Goal: Task Accomplishment & Management: Manage account settings

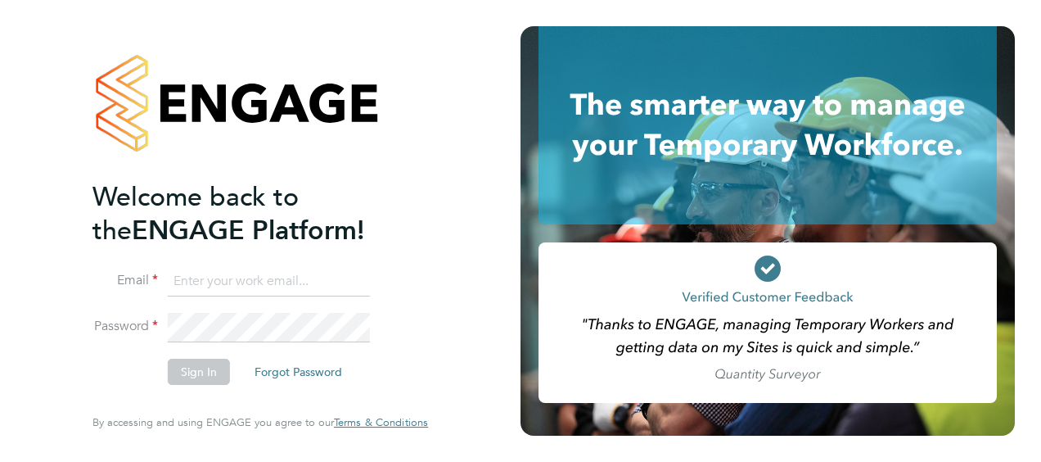
type input "philip.broom@albioninthecommunity.org.uk"
click at [205, 383] on button "Sign In" at bounding box center [199, 371] width 62 height 26
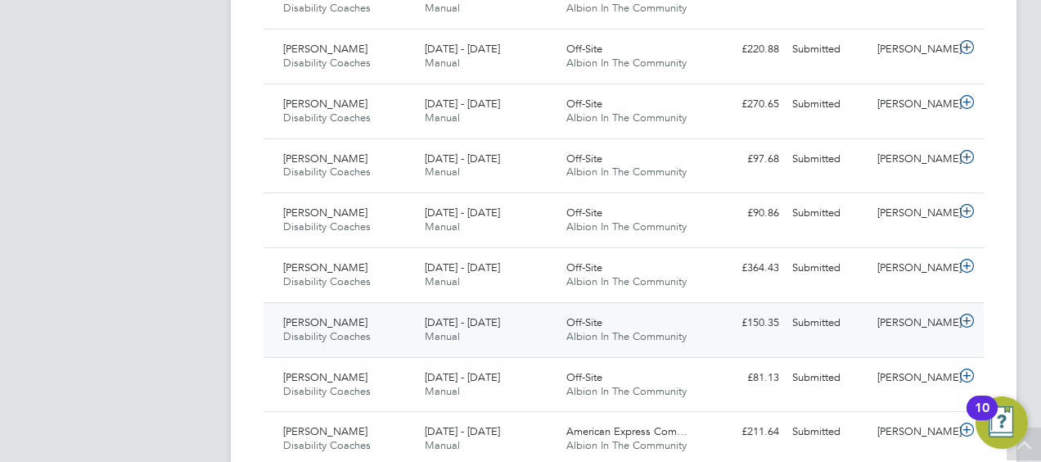
scroll to position [382, 0]
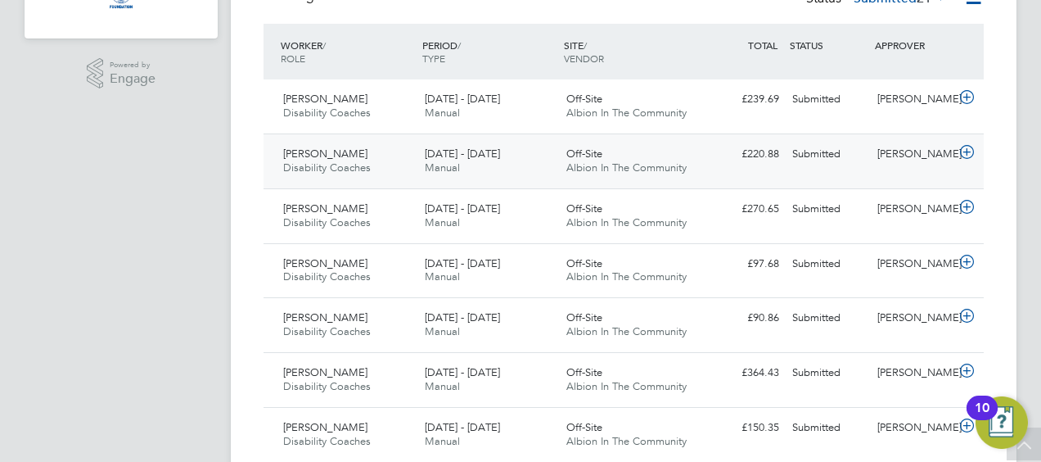
click at [967, 149] on icon at bounding box center [967, 152] width 20 height 13
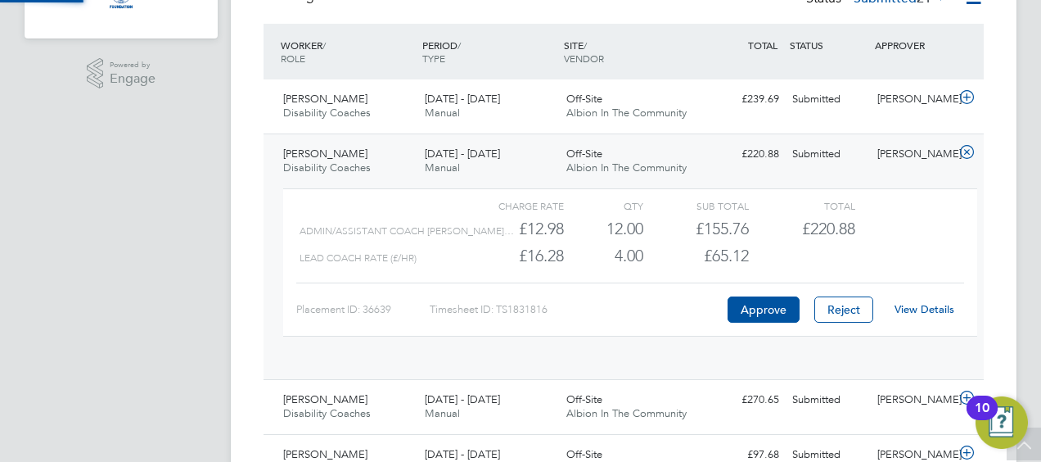
scroll to position [28, 160]
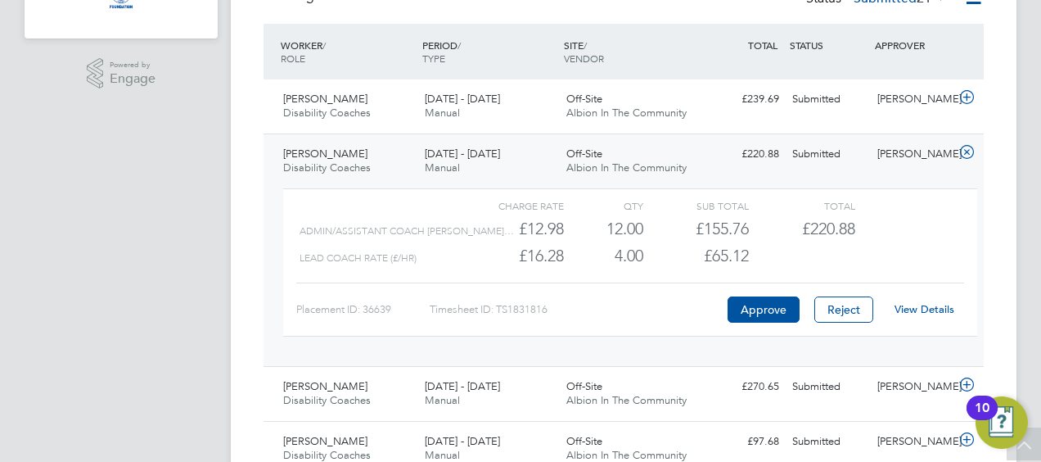
click at [918, 305] on link "View Details" at bounding box center [924, 309] width 60 height 14
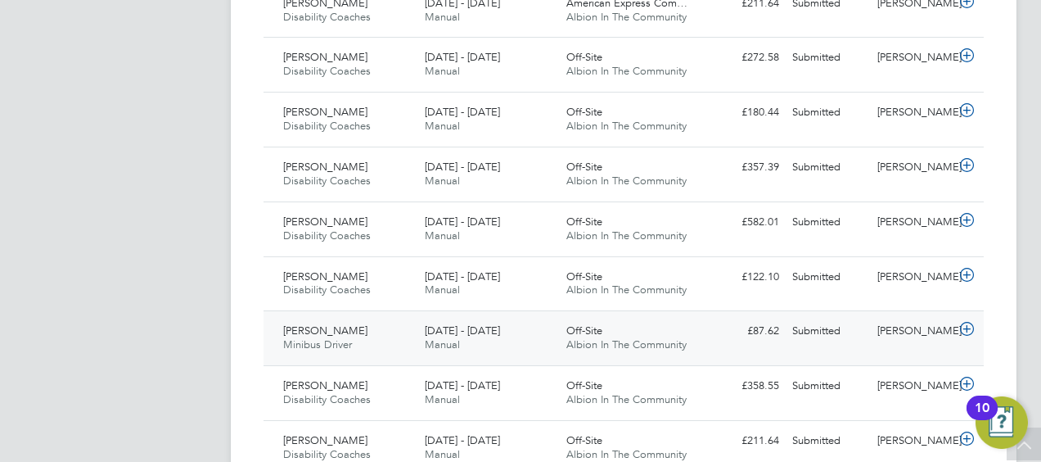
scroll to position [1119, 0]
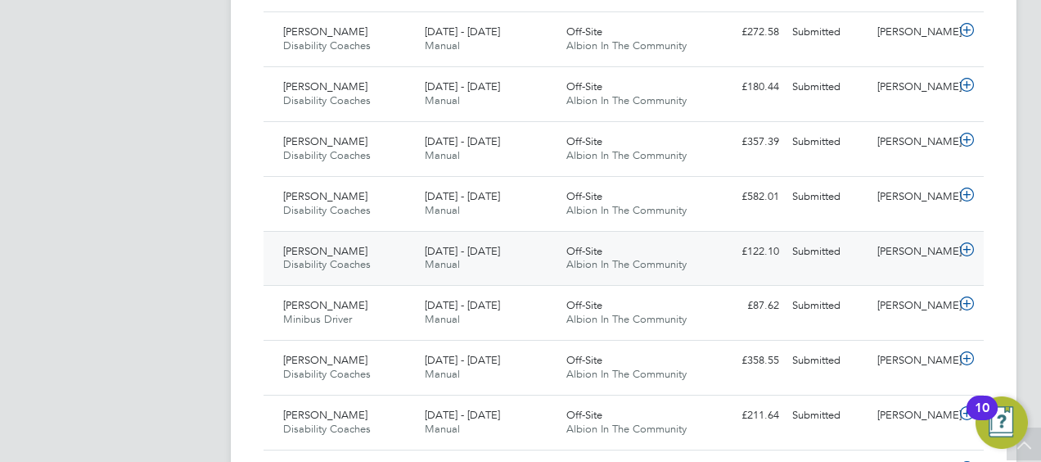
click at [965, 243] on icon at bounding box center [967, 249] width 20 height 13
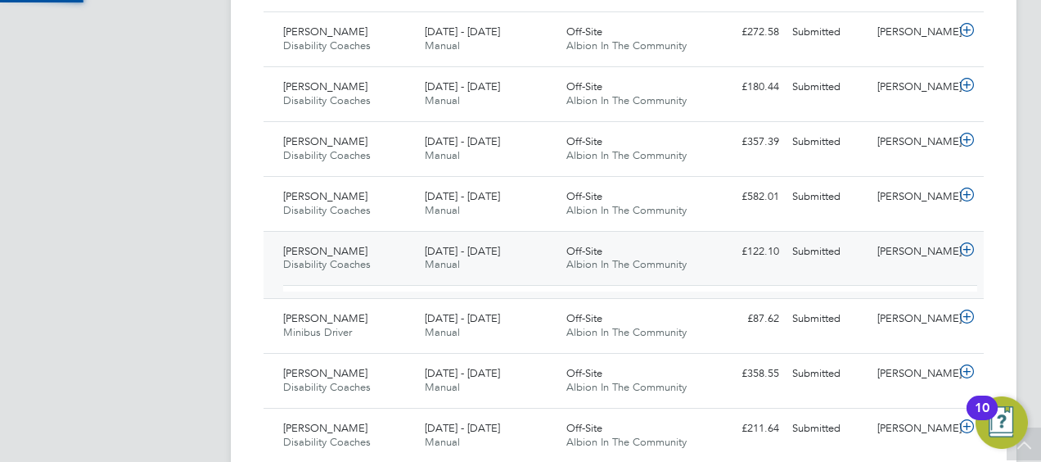
scroll to position [28, 160]
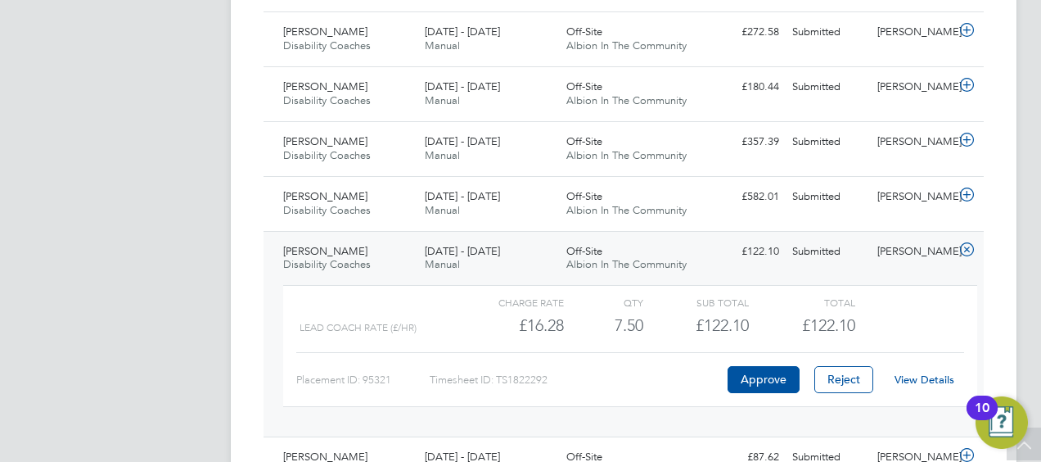
click at [936, 376] on link "View Details" at bounding box center [924, 379] width 60 height 14
click at [968, 243] on icon at bounding box center [967, 249] width 20 height 13
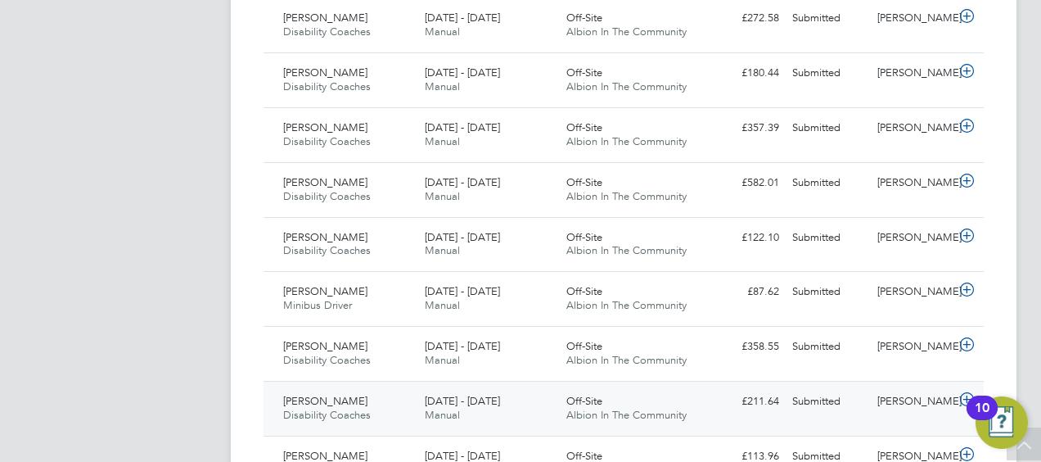
scroll to position [1051, 0]
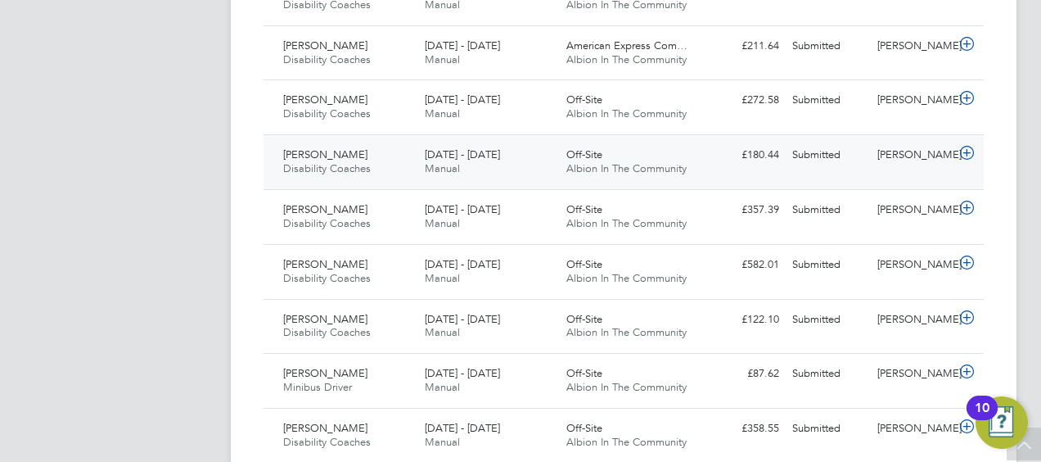
click at [969, 149] on icon at bounding box center [967, 152] width 20 height 13
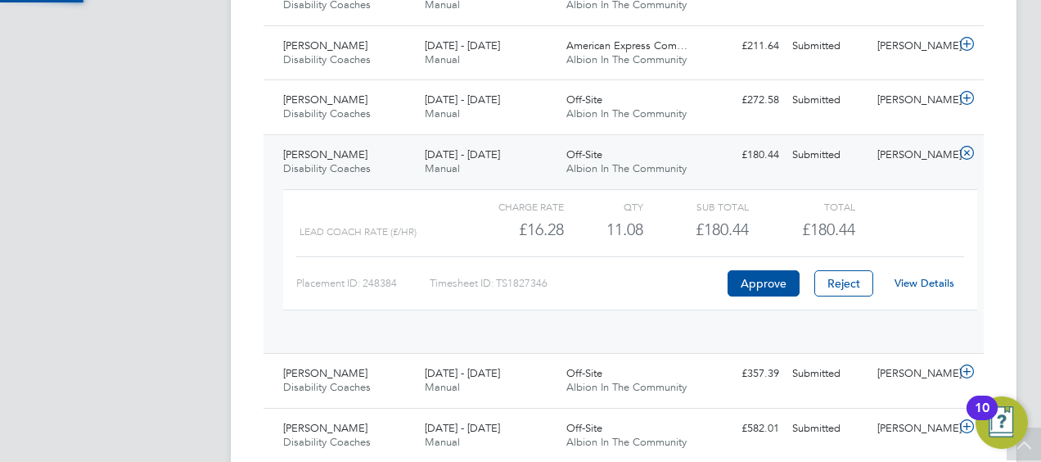
scroll to position [28, 160]
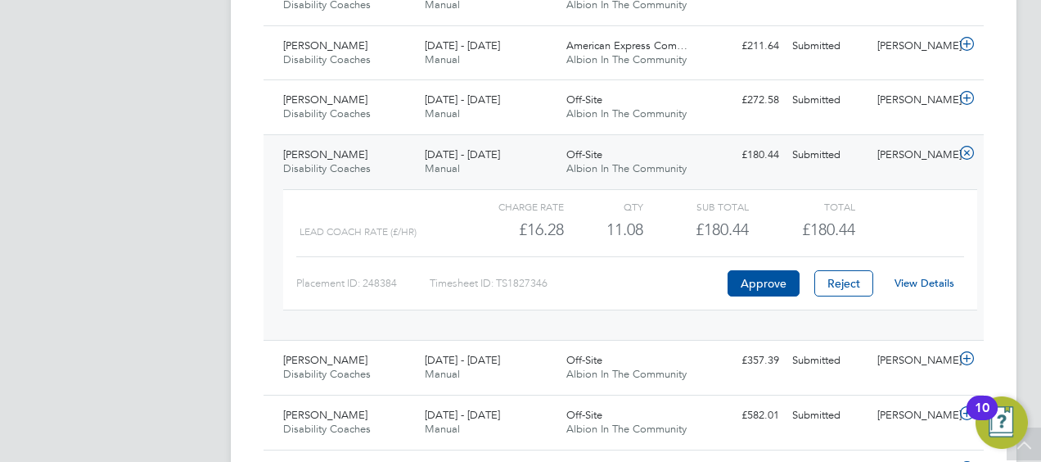
click at [925, 277] on link "View Details" at bounding box center [924, 283] width 60 height 14
click at [967, 151] on icon at bounding box center [967, 152] width 20 height 13
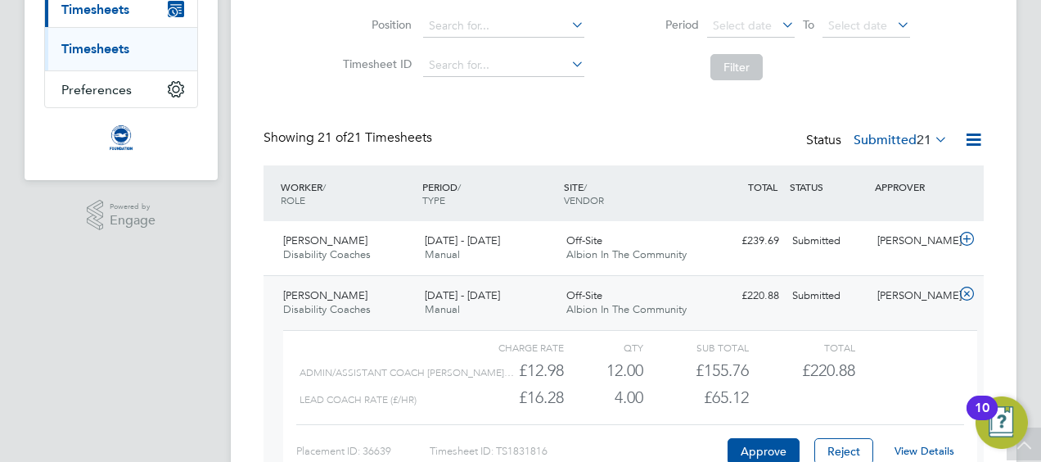
scroll to position [232, 0]
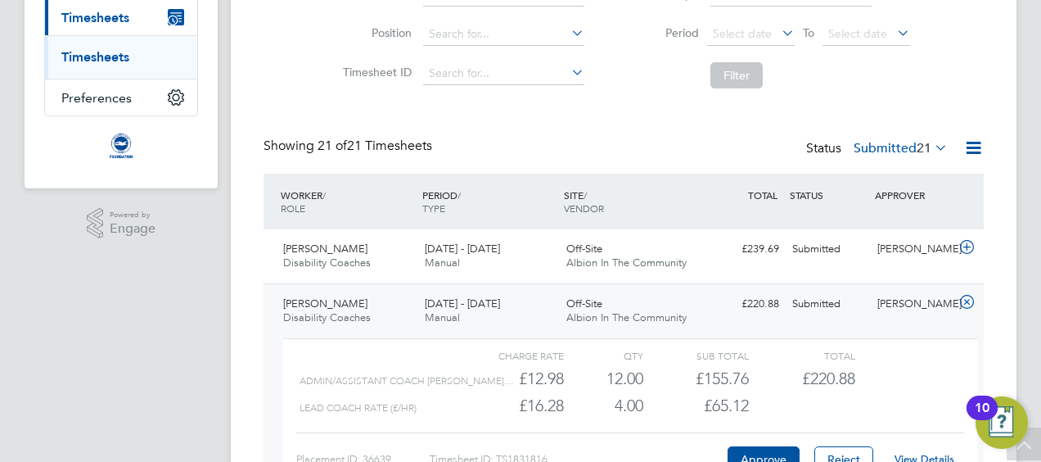
click at [964, 298] on icon at bounding box center [967, 301] width 20 height 13
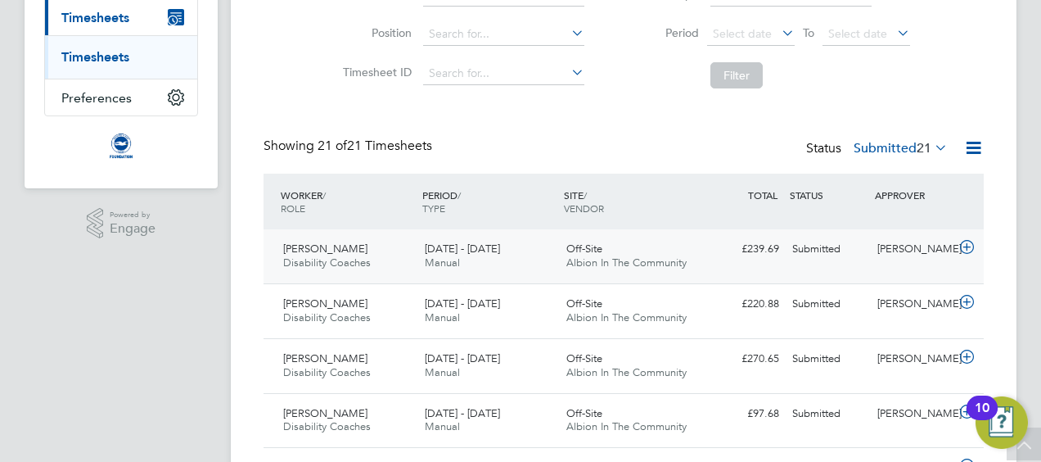
click at [972, 241] on icon at bounding box center [967, 247] width 20 height 13
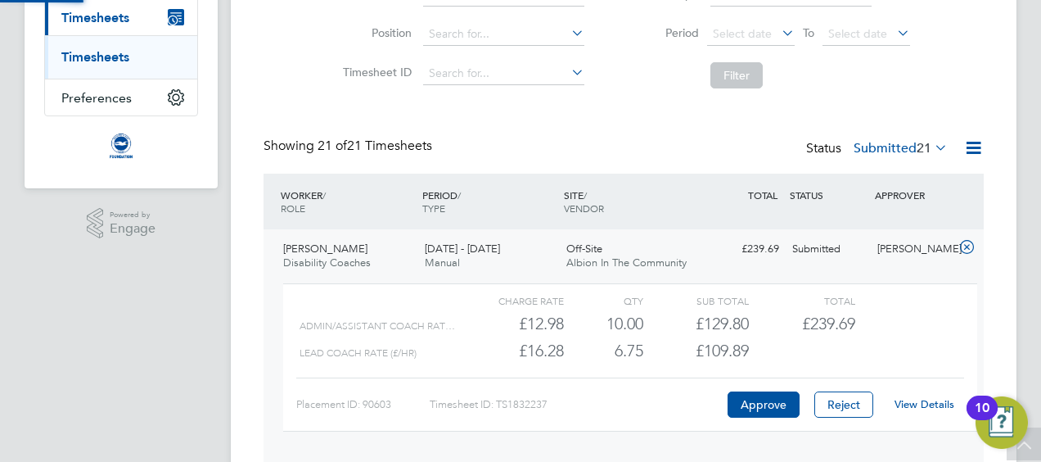
scroll to position [28, 160]
click at [925, 406] on link "View Details" at bounding box center [924, 404] width 60 height 14
click at [969, 241] on icon at bounding box center [967, 247] width 20 height 13
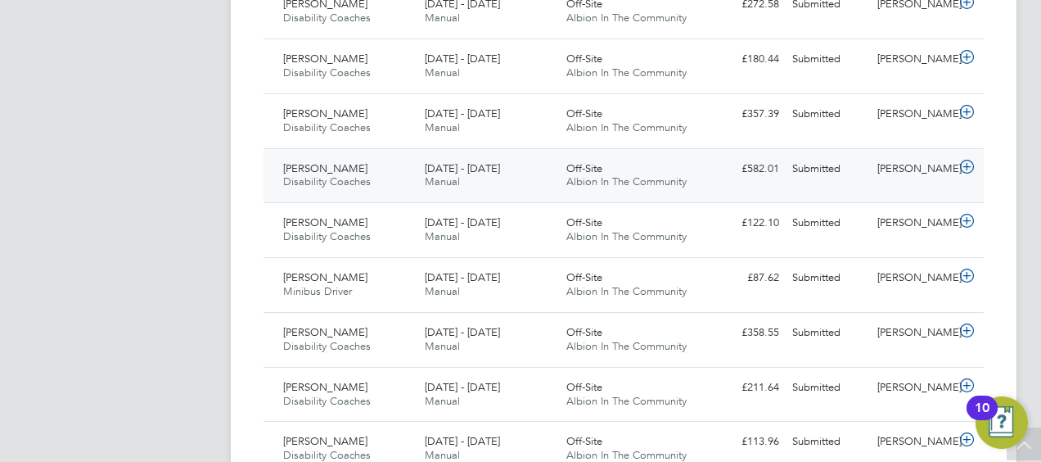
scroll to position [1051, 0]
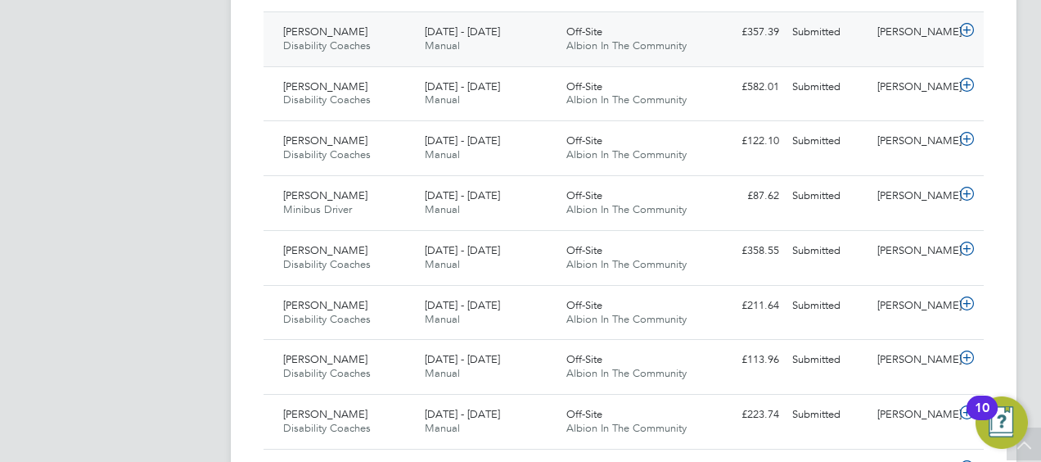
click at [970, 24] on icon at bounding box center [967, 30] width 20 height 13
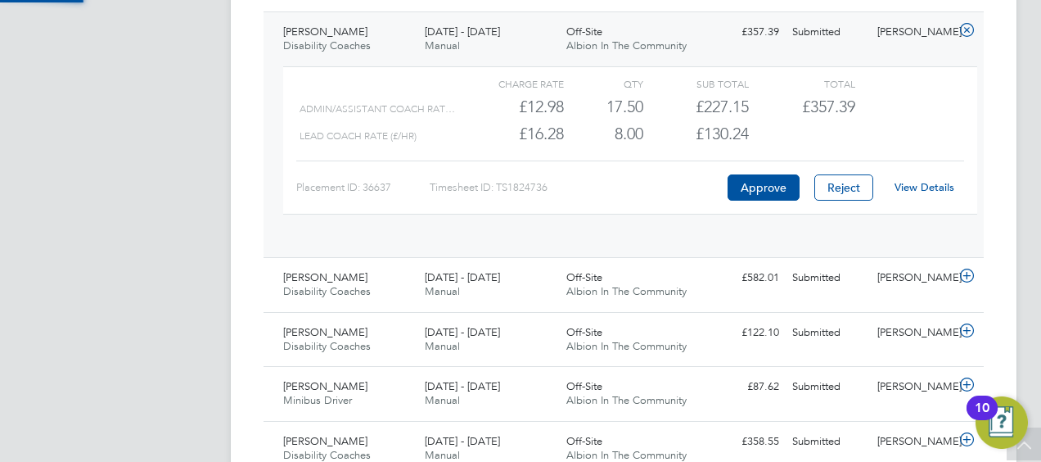
scroll to position [28, 160]
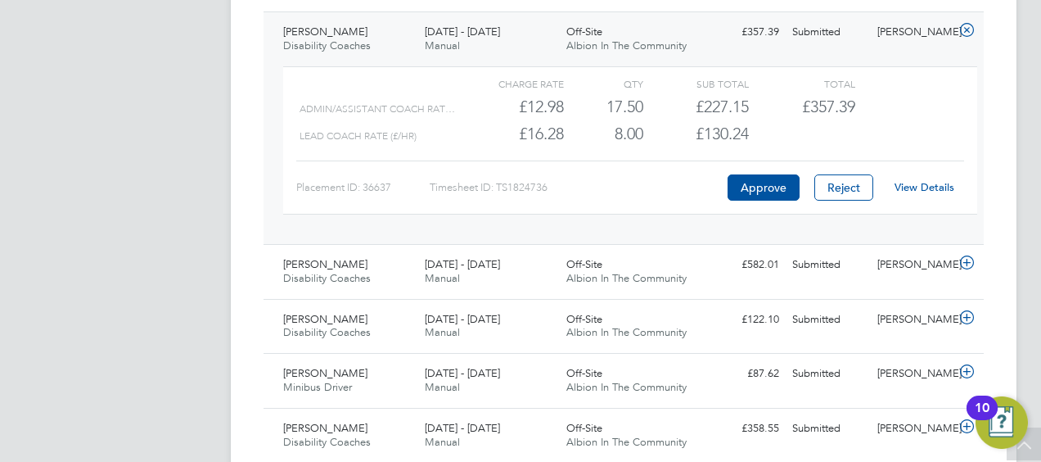
click at [941, 180] on link "View Details" at bounding box center [924, 187] width 60 height 14
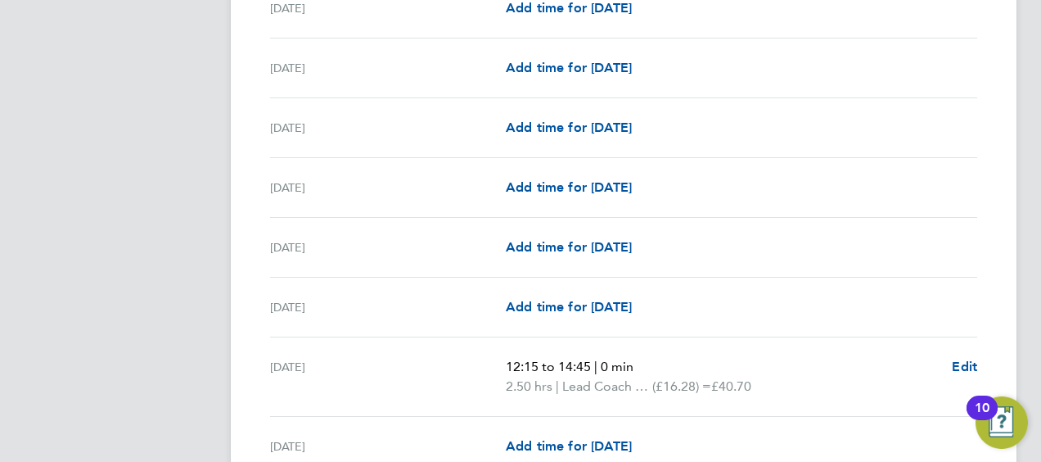
scroll to position [1718, 0]
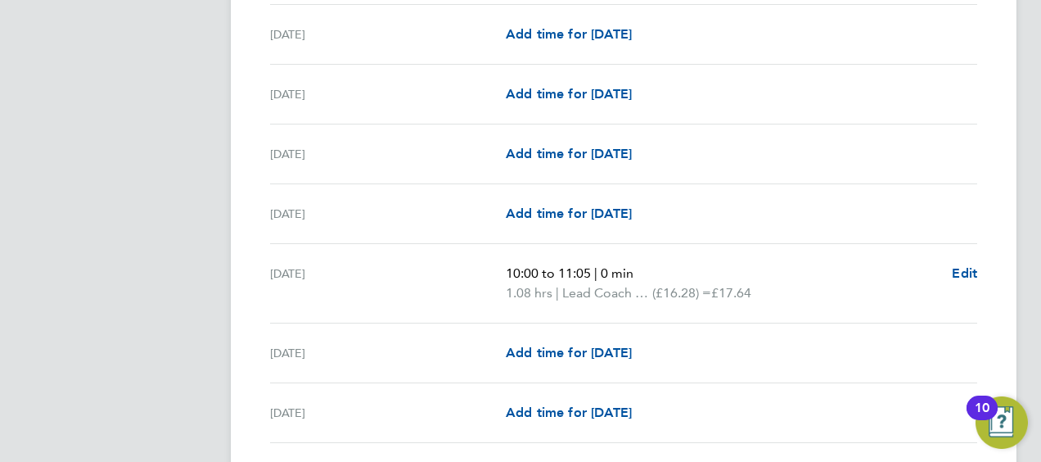
scroll to position [687, 0]
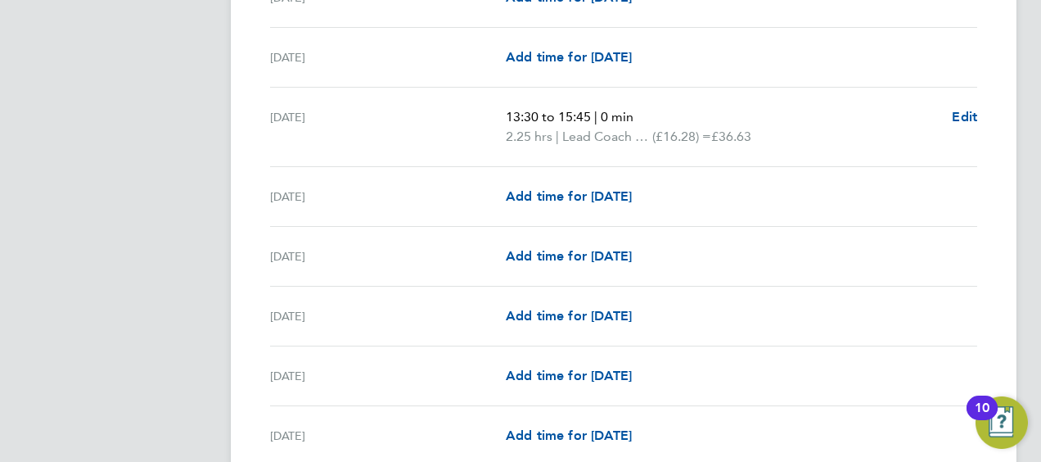
scroll to position [818, 0]
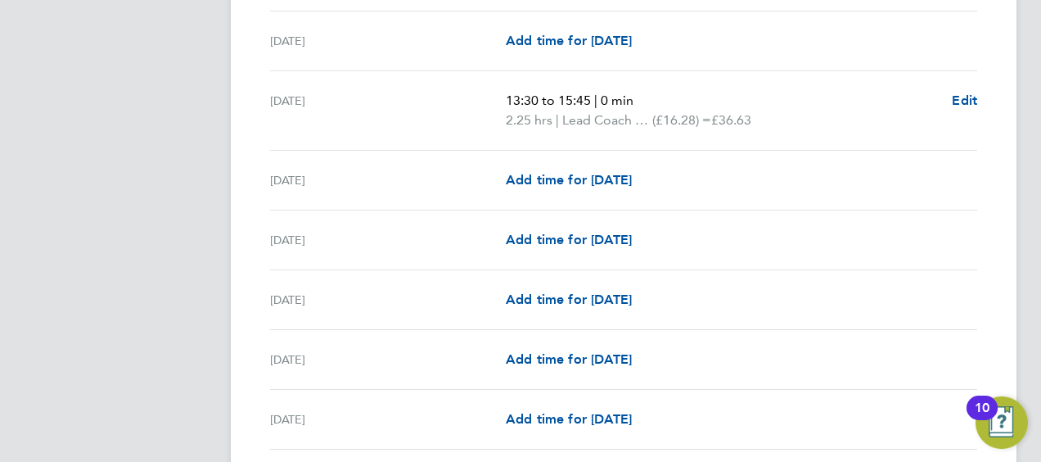
click at [789, 281] on div "Tue 09 Sep Add time for Tue 09 Sep Add time for Tue 09 Sep" at bounding box center [623, 300] width 707 height 60
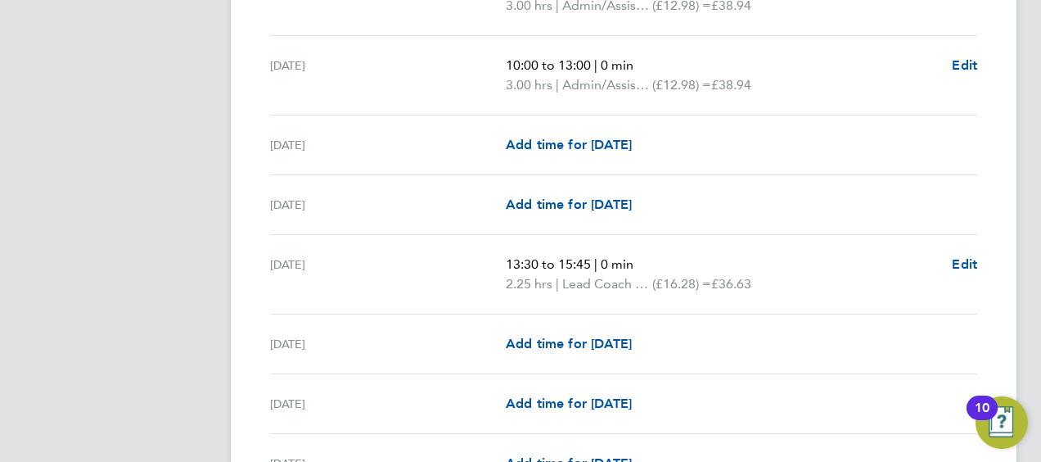
scroll to position [736, 0]
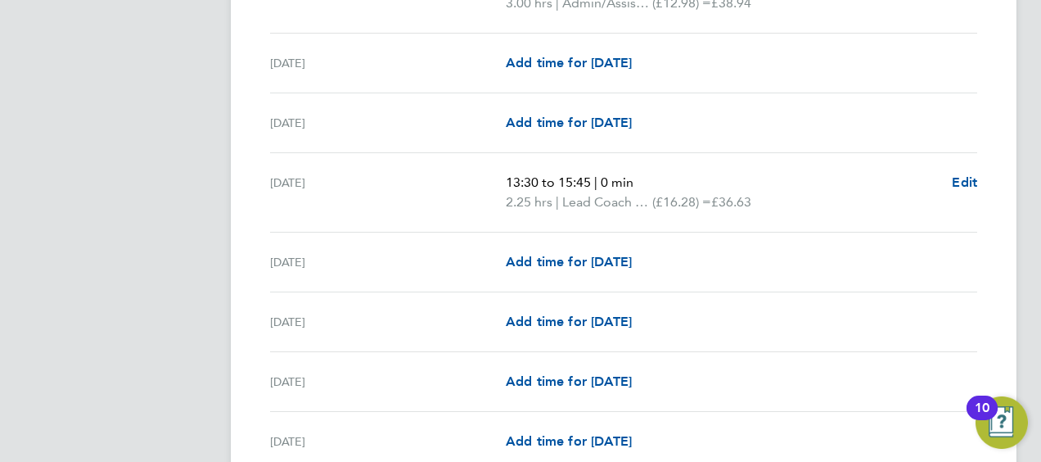
click at [767, 153] on div "Sat 06 Sep 13:30 to 15:45 | 0 min 2.25 hrs | Lead Coach Rate (£16.28) = £36.63 …" at bounding box center [623, 192] width 707 height 79
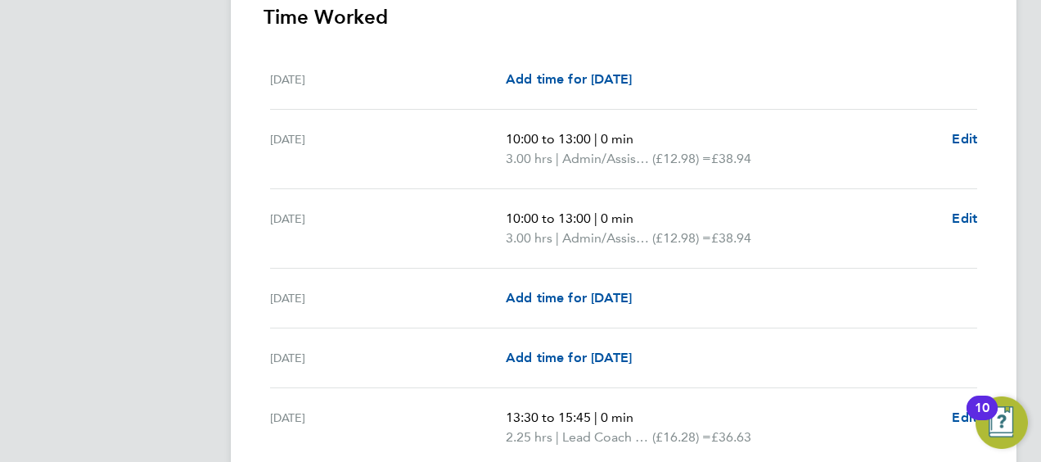
scroll to position [491, 0]
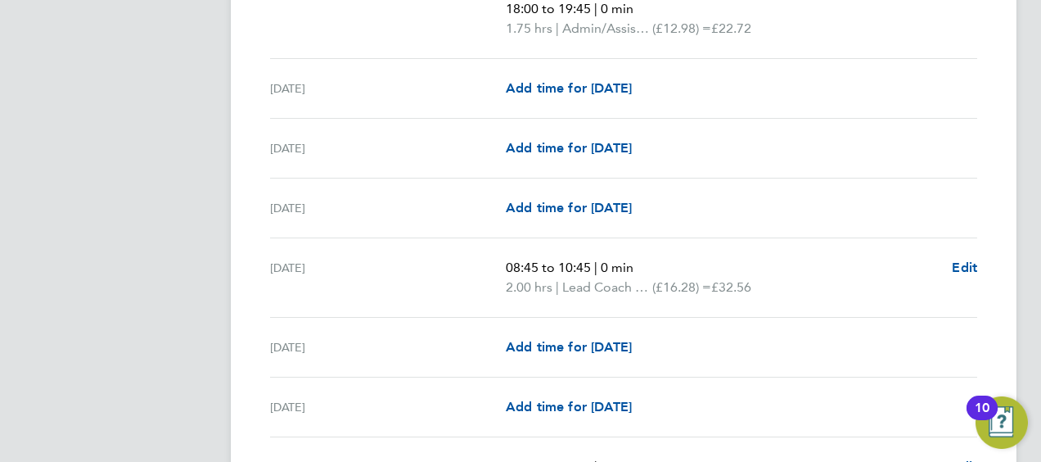
scroll to position [818, 0]
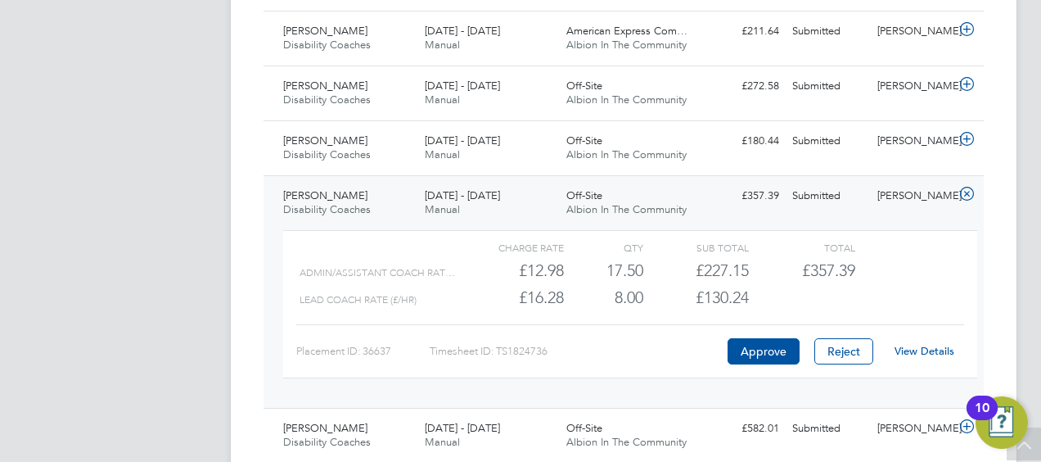
click at [973, 191] on icon at bounding box center [967, 193] width 20 height 13
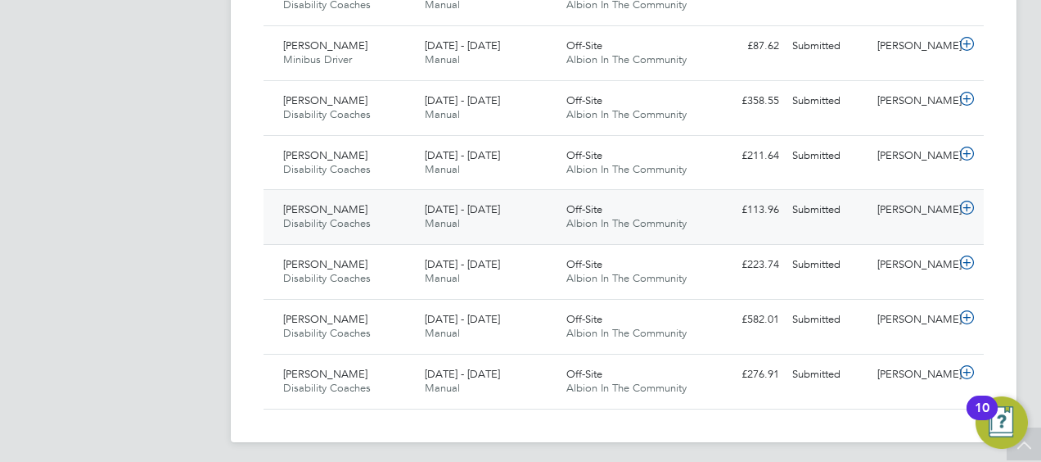
click at [975, 205] on icon at bounding box center [967, 207] width 20 height 13
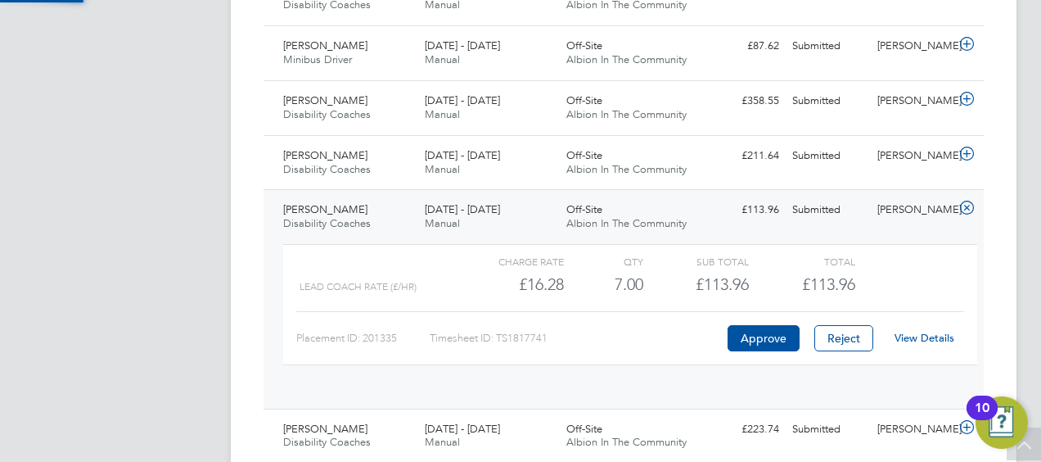
scroll to position [28, 160]
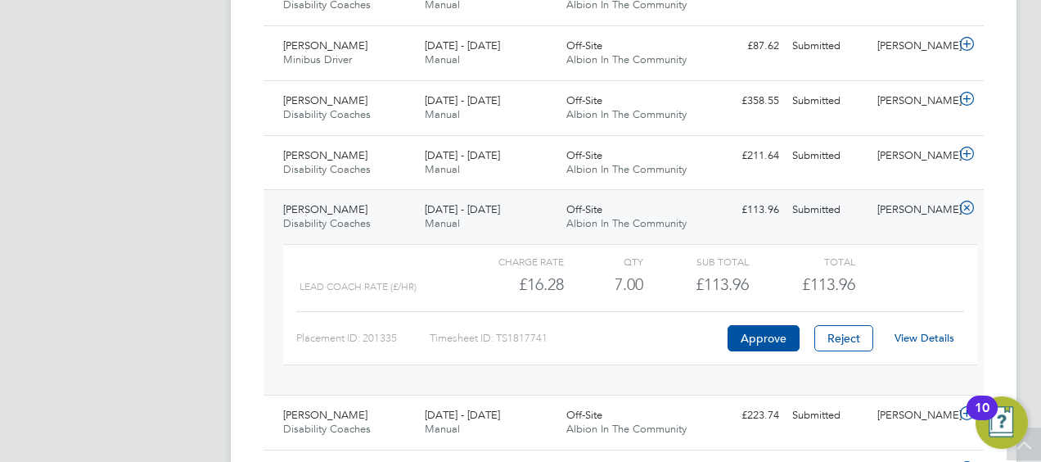
click at [943, 336] on link "View Details" at bounding box center [924, 338] width 60 height 14
click at [972, 209] on icon at bounding box center [967, 207] width 20 height 13
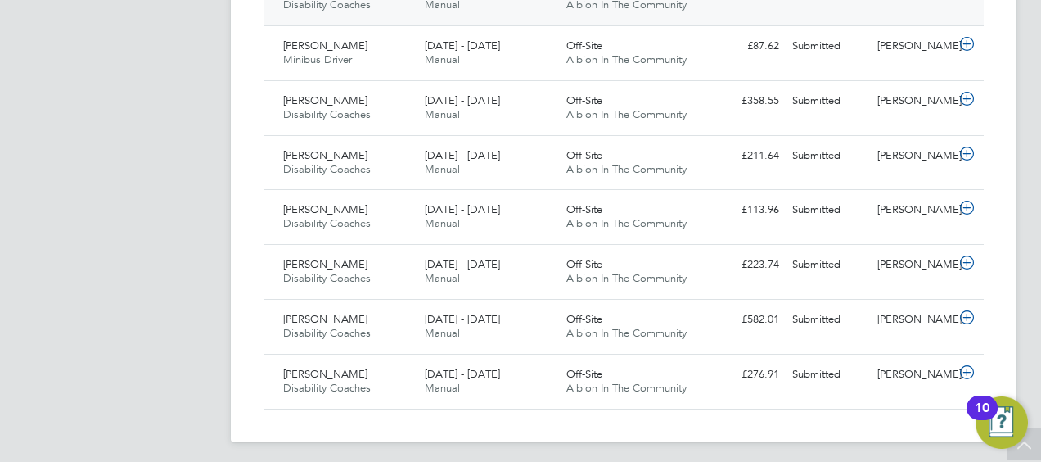
scroll to position [41, 142]
click at [964, 256] on icon at bounding box center [967, 262] width 20 height 13
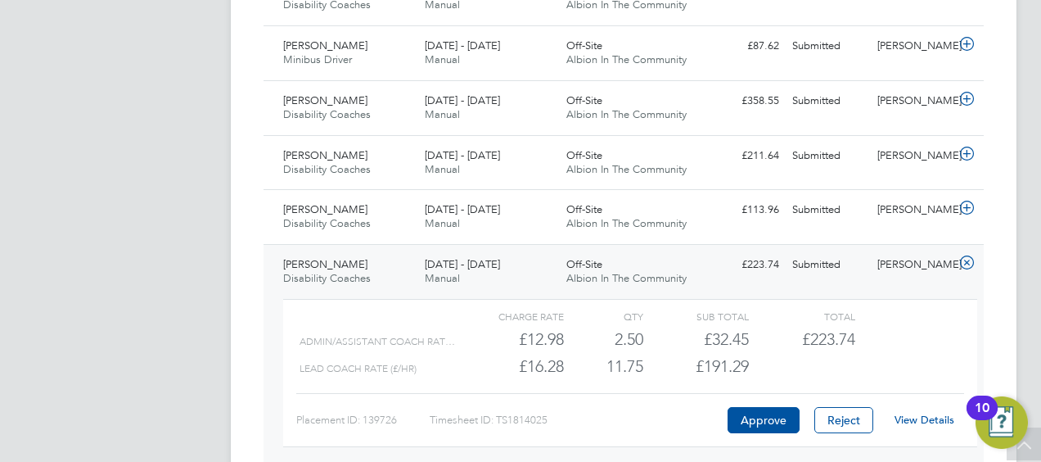
click at [916, 412] on link "View Details" at bounding box center [924, 419] width 60 height 14
click at [970, 256] on icon at bounding box center [967, 262] width 20 height 13
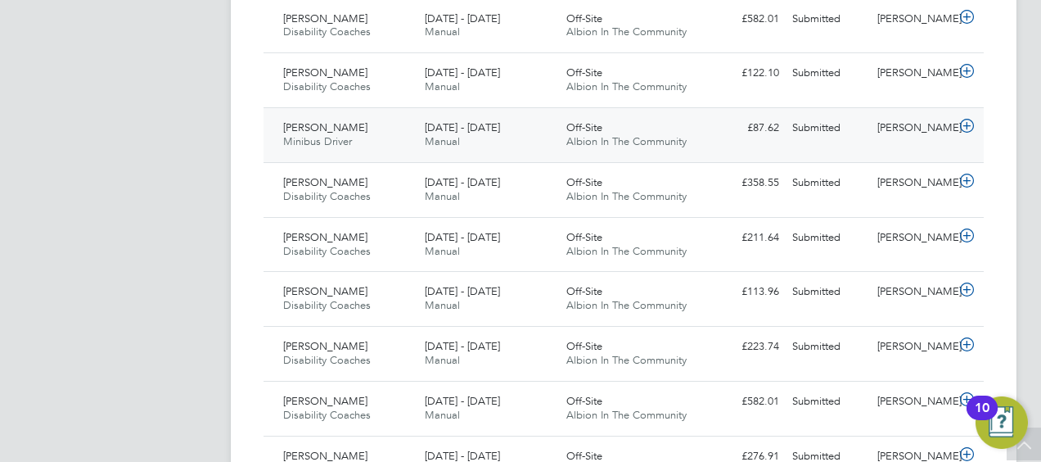
scroll to position [1200, 0]
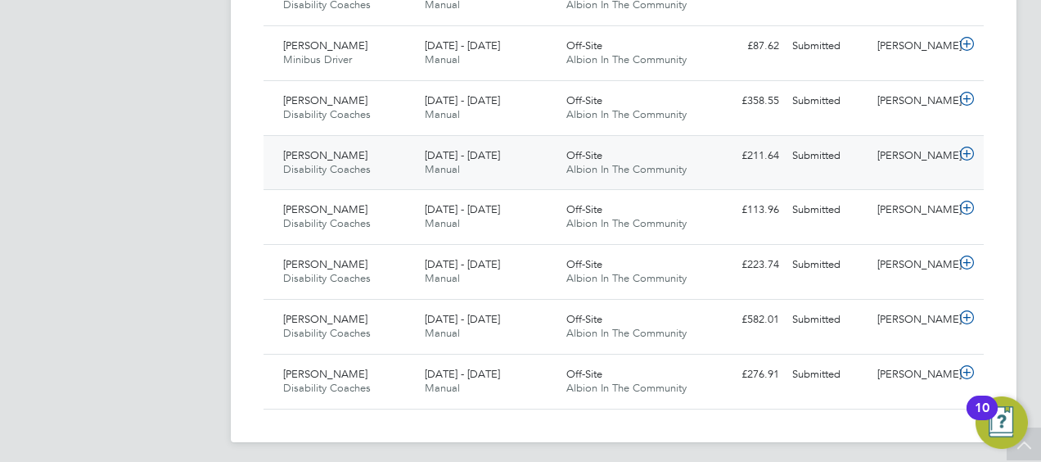
drag, startPoint x: 965, startPoint y: 147, endPoint x: 955, endPoint y: 163, distance: 18.4
click at [965, 147] on icon at bounding box center [967, 153] width 20 height 13
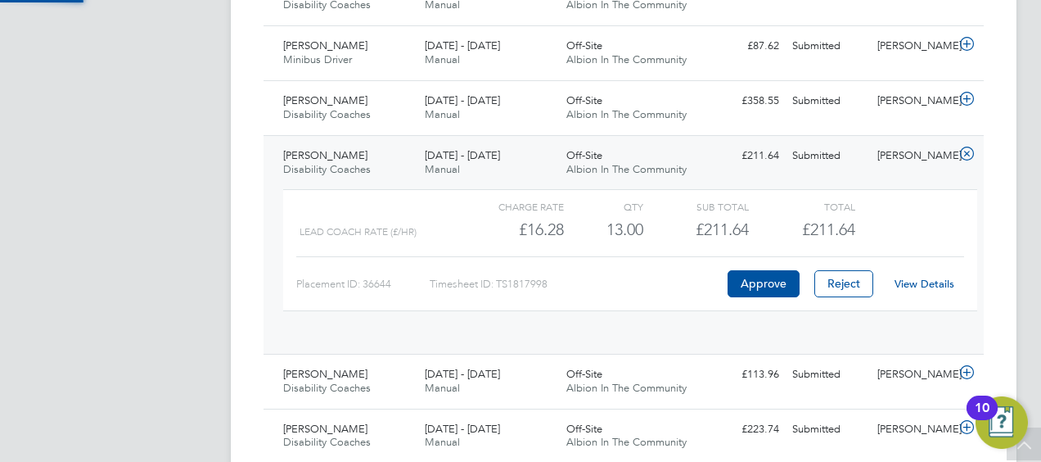
scroll to position [28, 160]
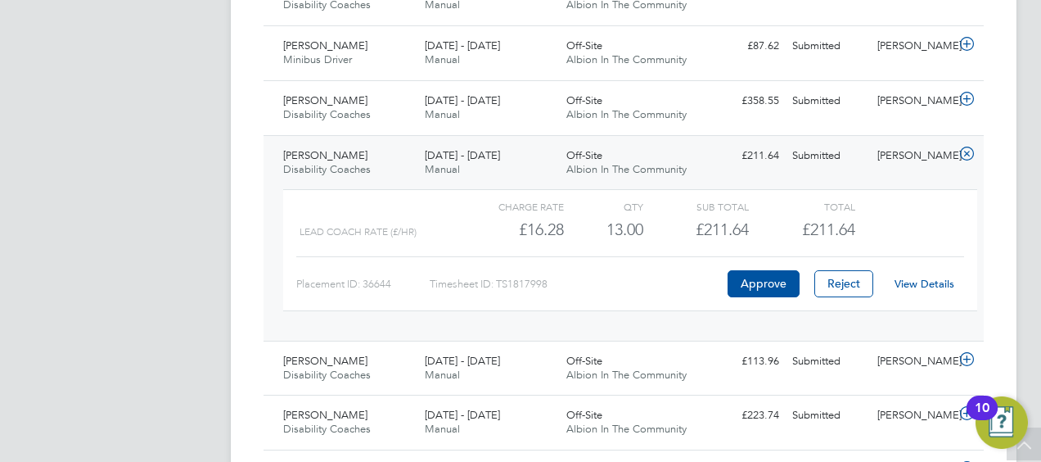
click at [921, 277] on link "View Details" at bounding box center [924, 284] width 60 height 14
click at [962, 147] on icon at bounding box center [967, 153] width 20 height 13
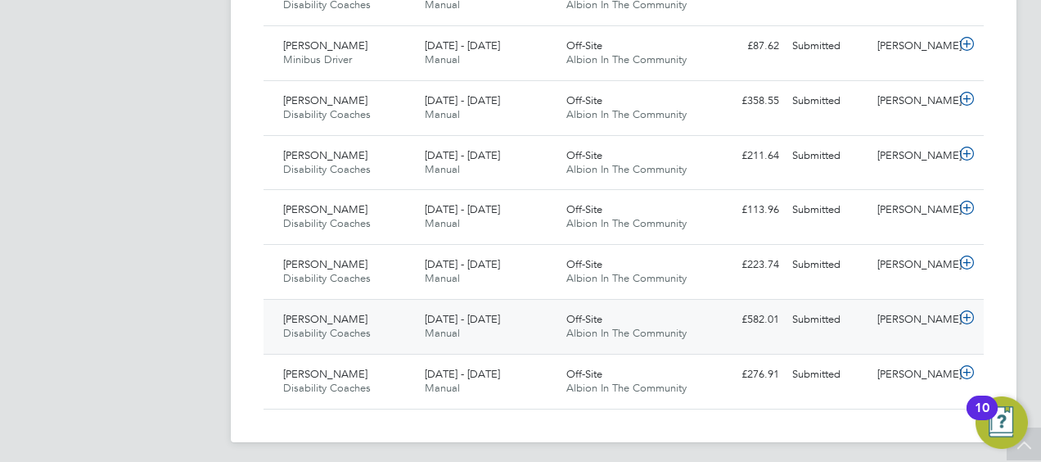
click at [969, 311] on icon at bounding box center [967, 317] width 20 height 13
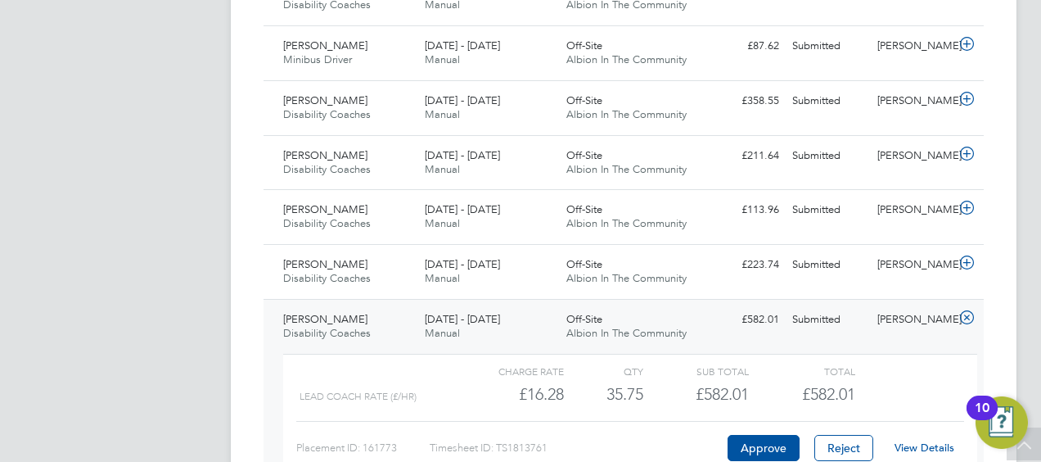
click at [930, 445] on link "View Details" at bounding box center [924, 447] width 60 height 14
click at [970, 311] on icon at bounding box center [967, 317] width 20 height 13
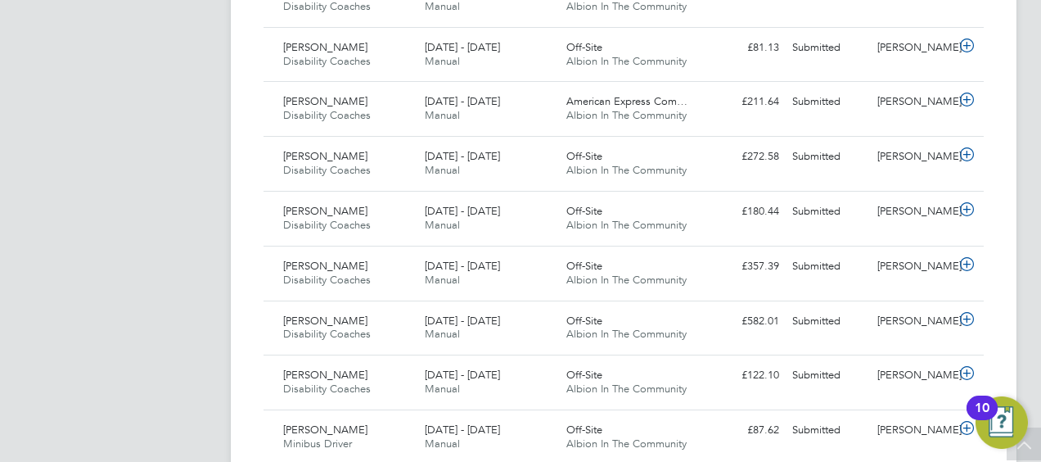
scroll to position [791, 0]
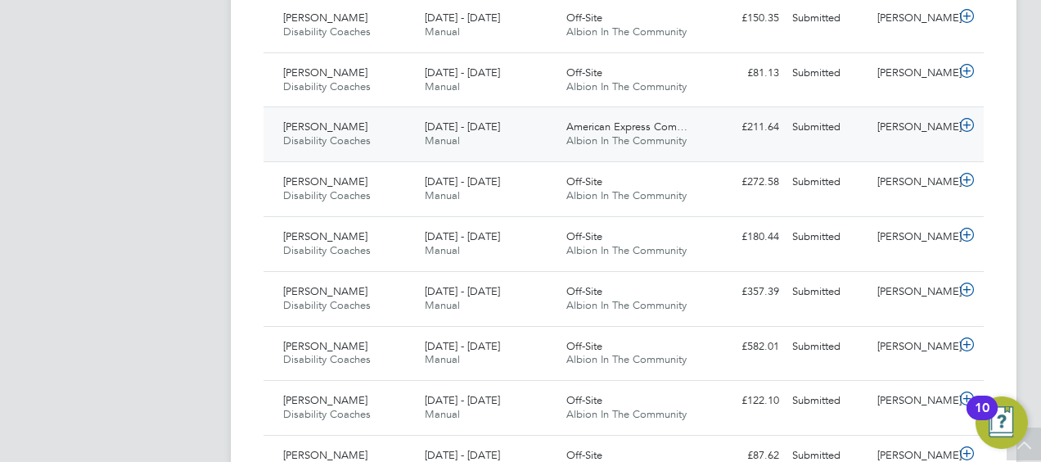
click at [967, 119] on icon at bounding box center [967, 125] width 20 height 13
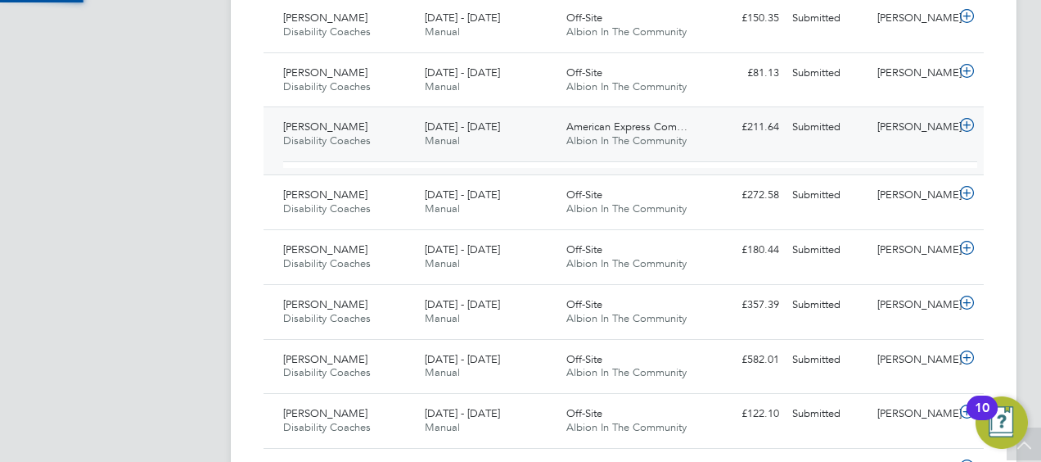
scroll to position [28, 160]
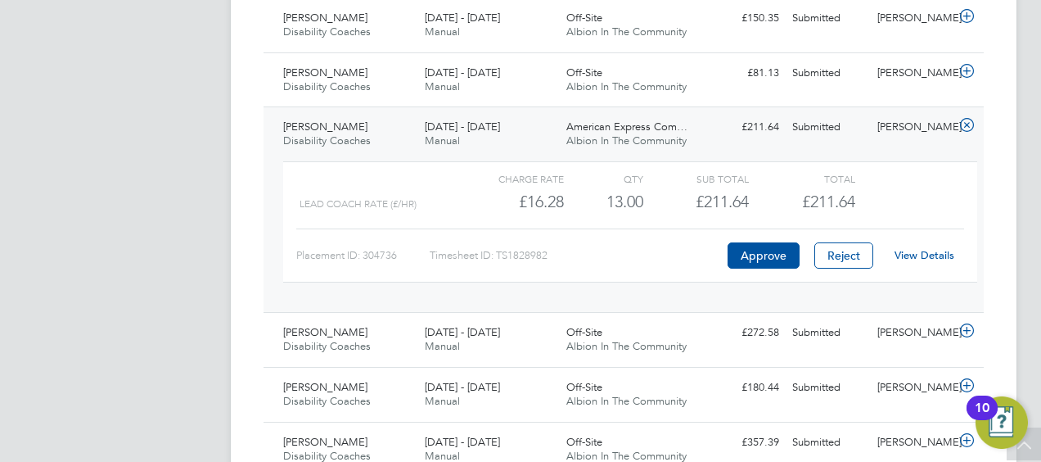
click at [926, 248] on link "View Details" at bounding box center [924, 255] width 60 height 14
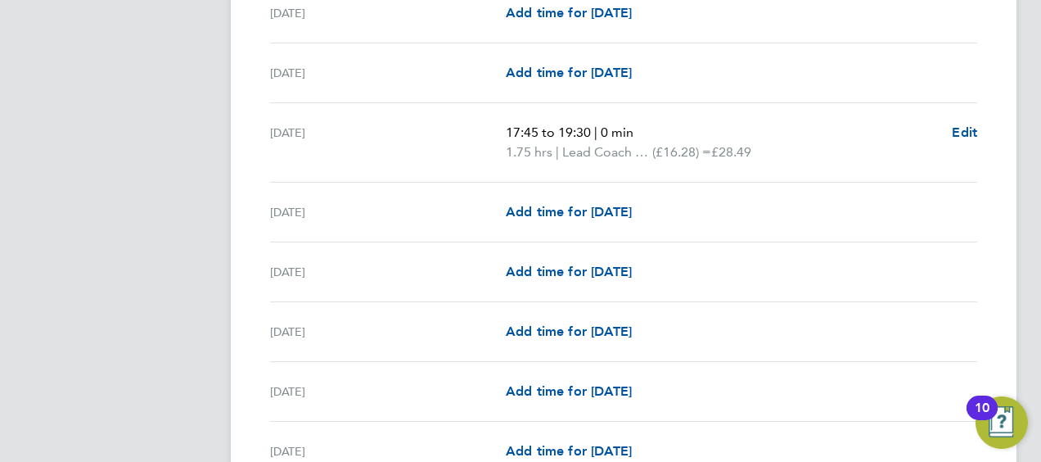
scroll to position [1751, 0]
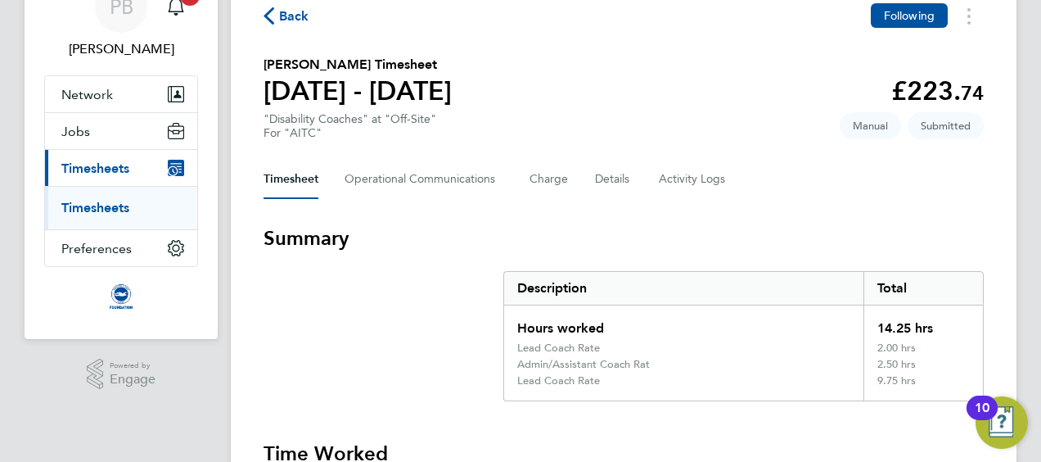
scroll to position [491, 0]
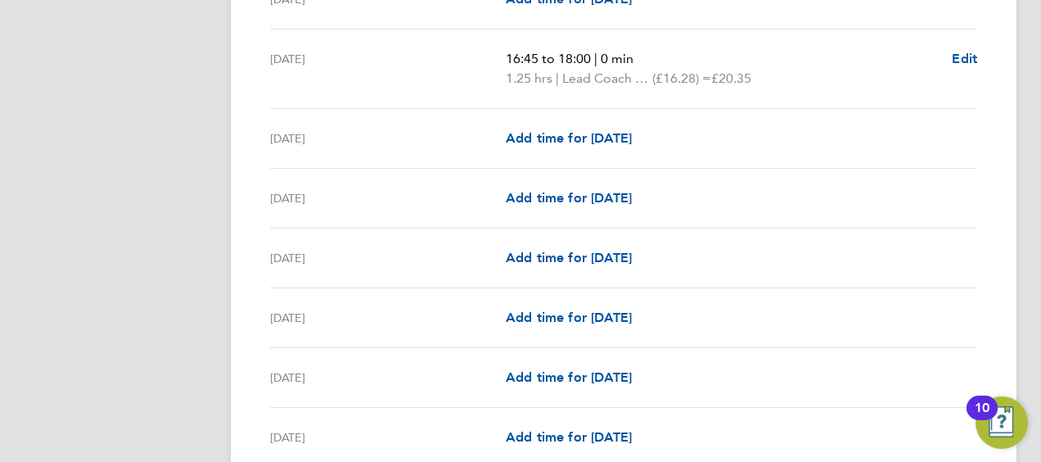
scroll to position [1211, 0]
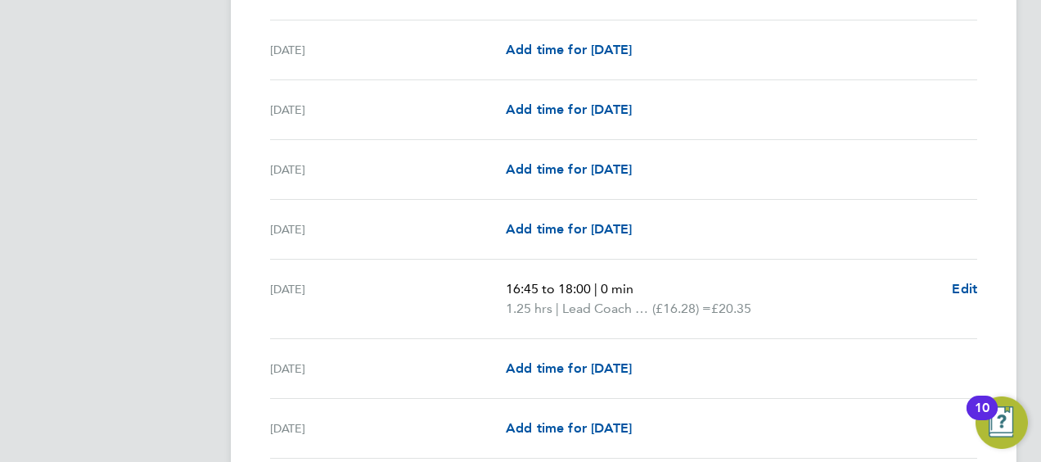
drag, startPoint x: 838, startPoint y: 224, endPoint x: 831, endPoint y: 177, distance: 47.9
click at [838, 224] on div "Add time for [DATE] Add time for [DATE]" at bounding box center [741, 229] width 471 height 20
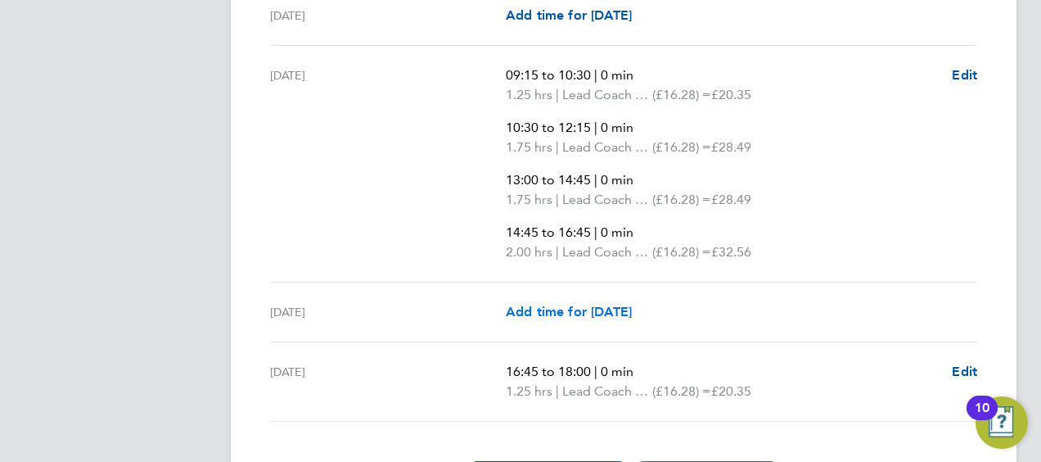
scroll to position [2193, 0]
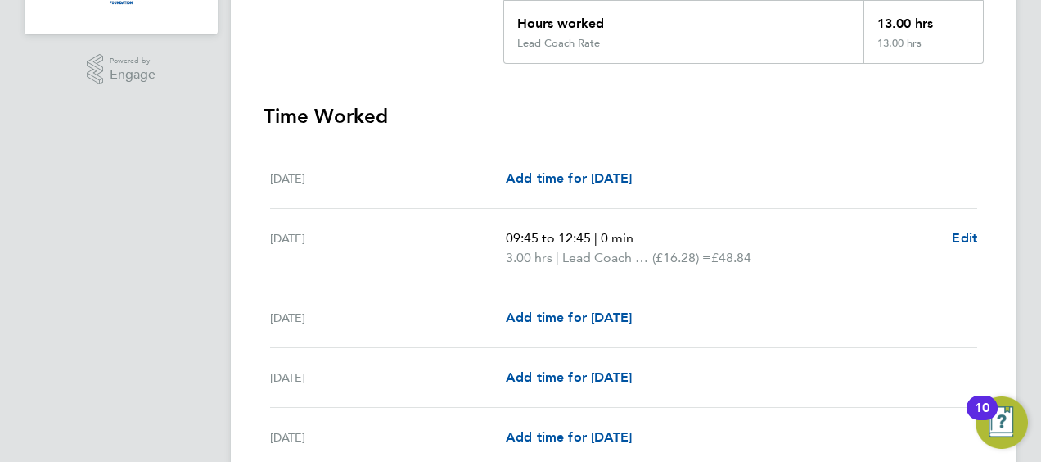
scroll to position [361, 0]
